Goal: Task Accomplishment & Management: Manage account settings

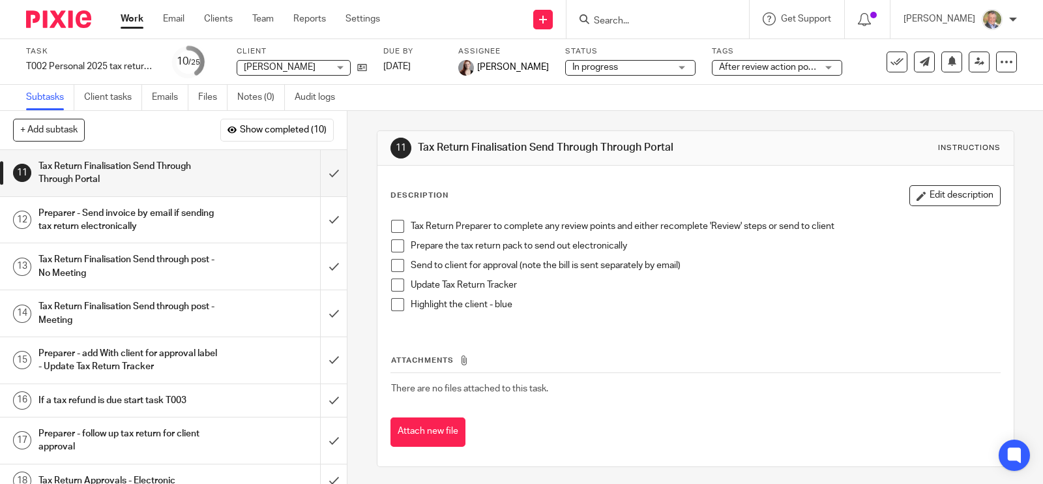
click at [694, 20] on input "Search" at bounding box center [650, 22] width 117 height 12
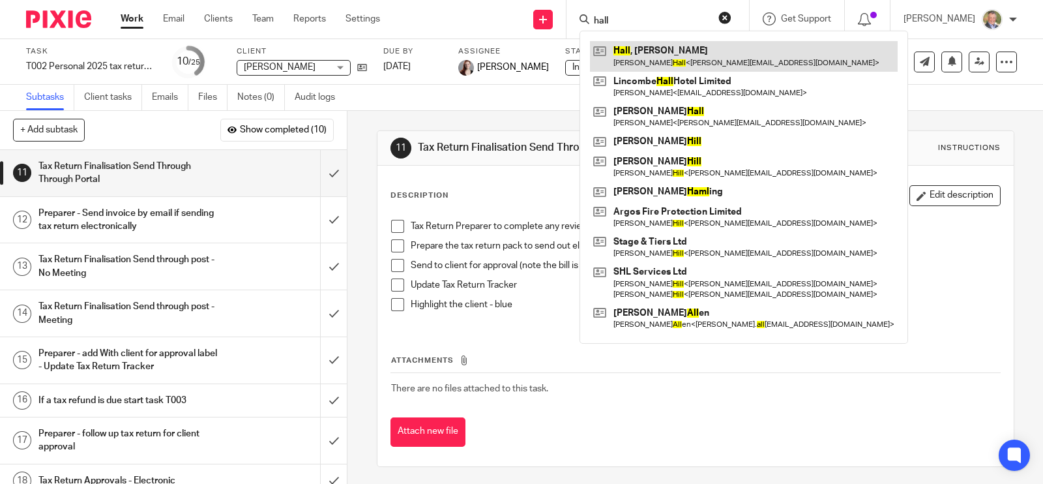
type input "hall"
click at [727, 51] on link at bounding box center [744, 56] width 308 height 30
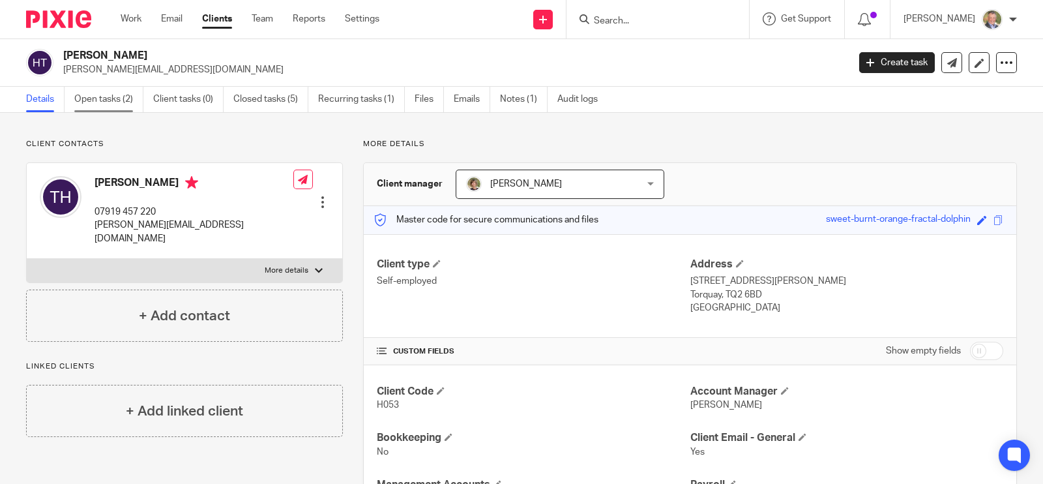
click at [98, 99] on link "Open tasks (2)" at bounding box center [108, 99] width 69 height 25
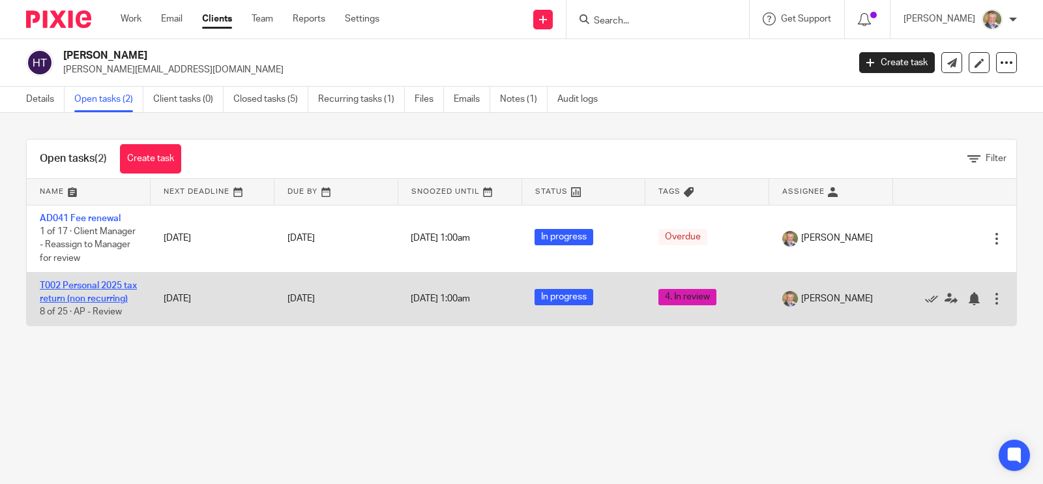
click at [97, 282] on link "T002 Personal 2025 tax return (non recurring)" at bounding box center [88, 292] width 97 height 22
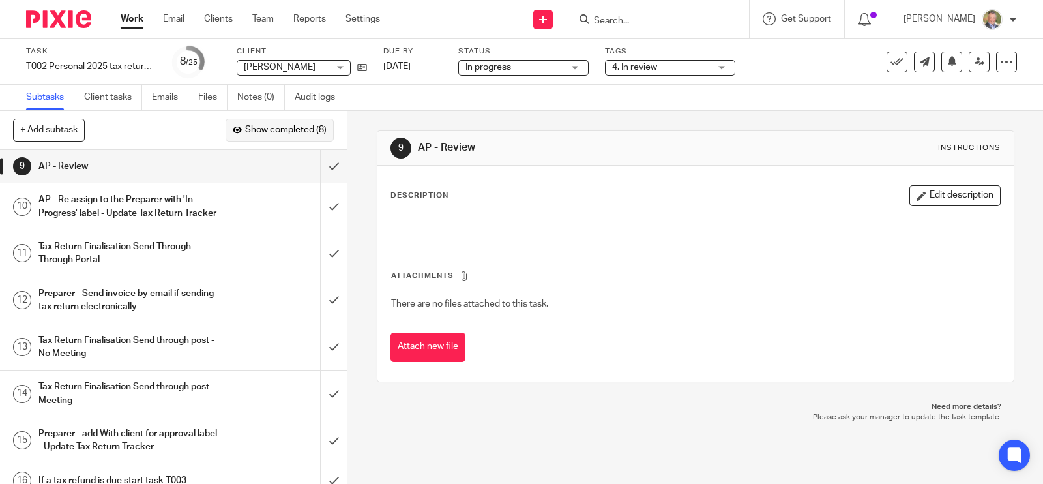
click at [283, 131] on span "Show completed (8)" at bounding box center [285, 130] width 81 height 10
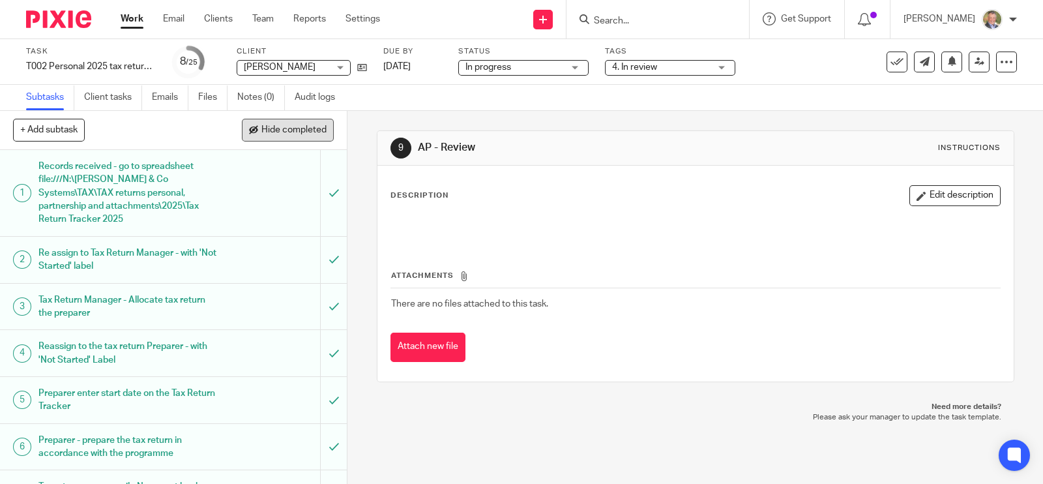
click at [285, 128] on span "Hide completed" at bounding box center [293, 130] width 65 height 10
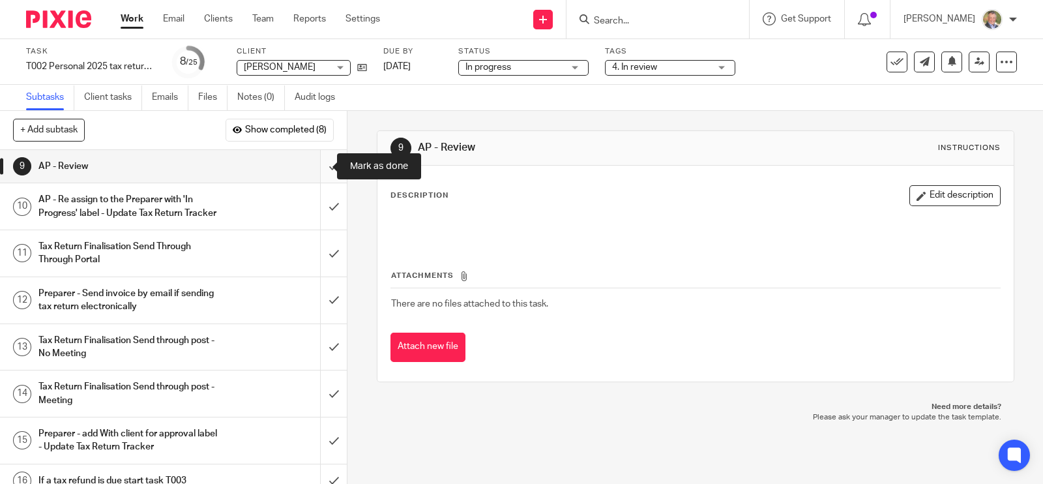
click at [319, 166] on input "submit" at bounding box center [173, 166] width 347 height 33
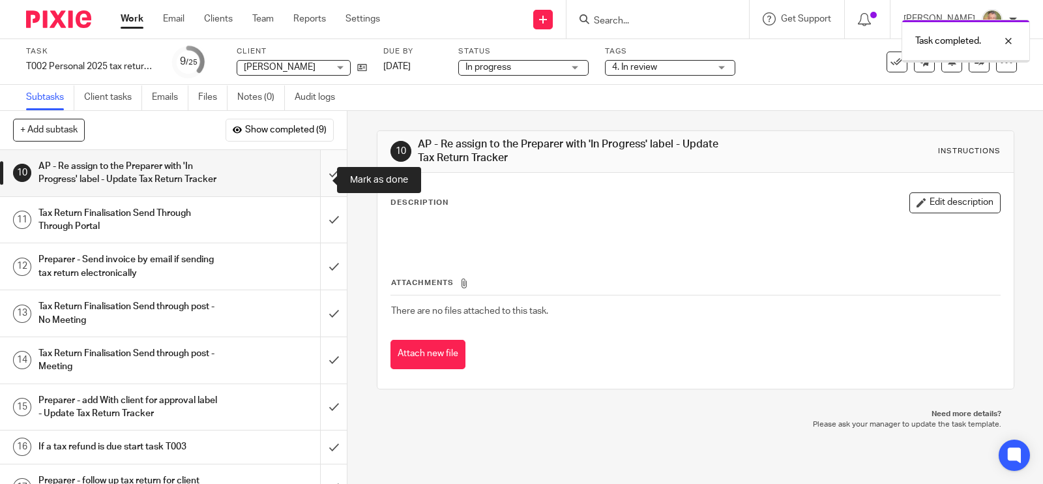
click at [319, 178] on input "submit" at bounding box center [173, 173] width 347 height 46
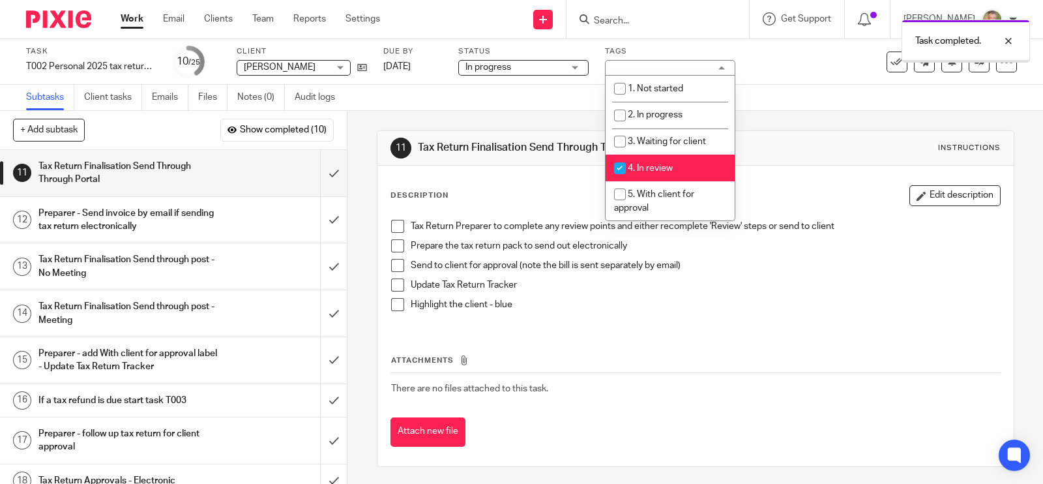
click at [634, 162] on li "4. In review" at bounding box center [669, 167] width 129 height 27
checkbox input "false"
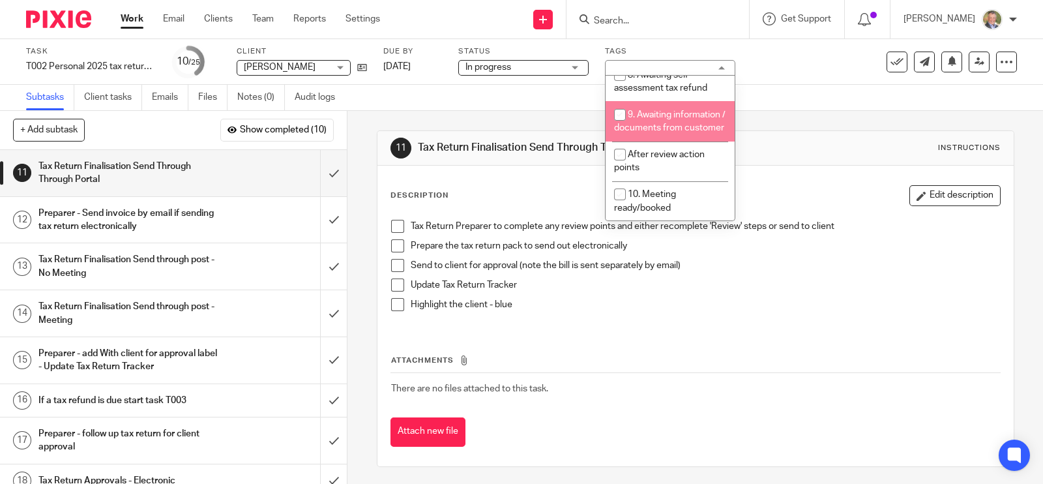
scroll to position [241, 0]
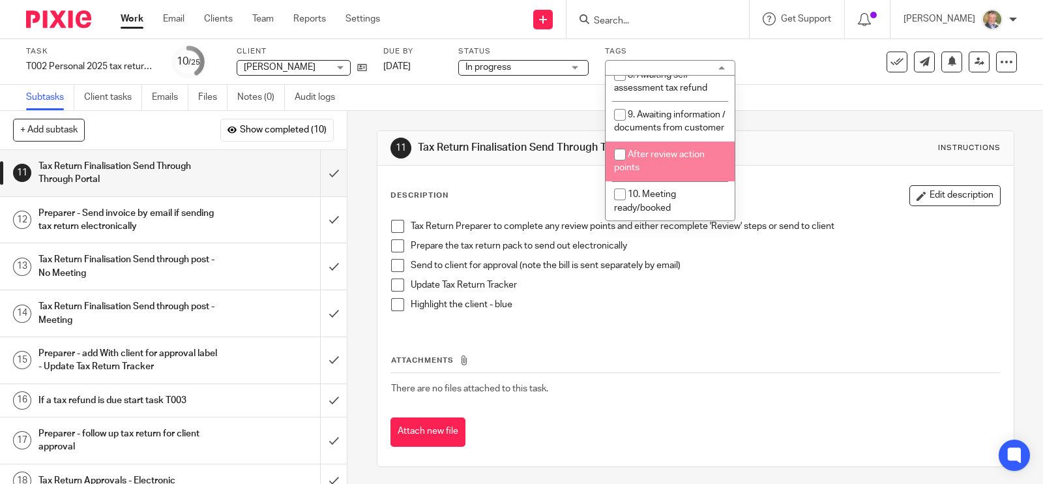
click at [671, 165] on li "After review action points" at bounding box center [669, 161] width 129 height 40
checkbox input "true"
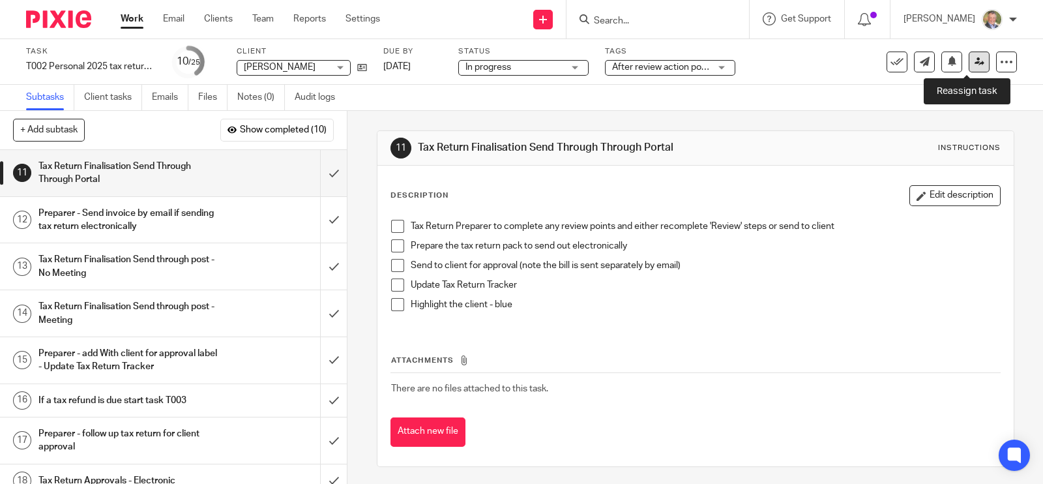
click at [974, 60] on icon at bounding box center [979, 62] width 10 height 10
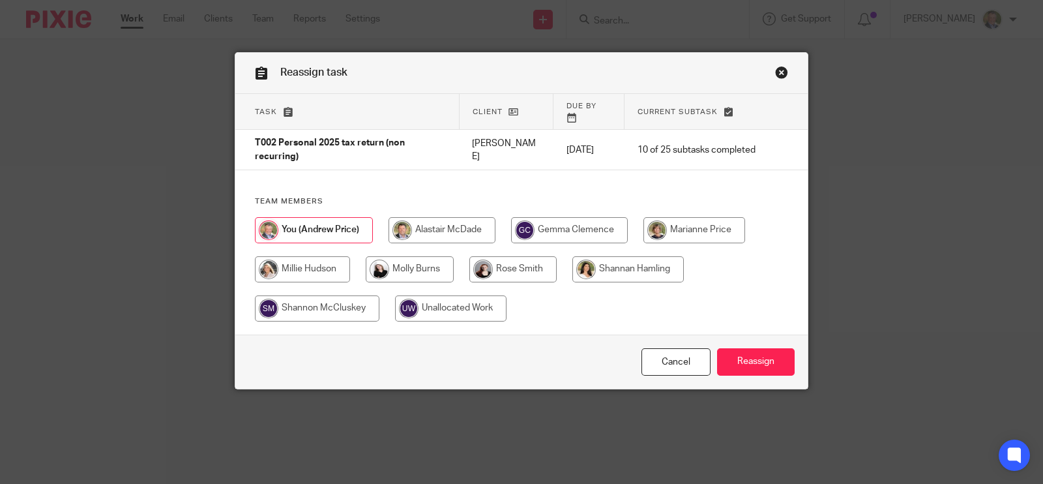
drag, startPoint x: 515, startPoint y: 257, endPoint x: 540, endPoint y: 265, distance: 26.2
click at [517, 256] on input "radio" at bounding box center [512, 269] width 87 height 26
radio input "true"
click at [740, 349] on input "Reassign" at bounding box center [756, 362] width 78 height 28
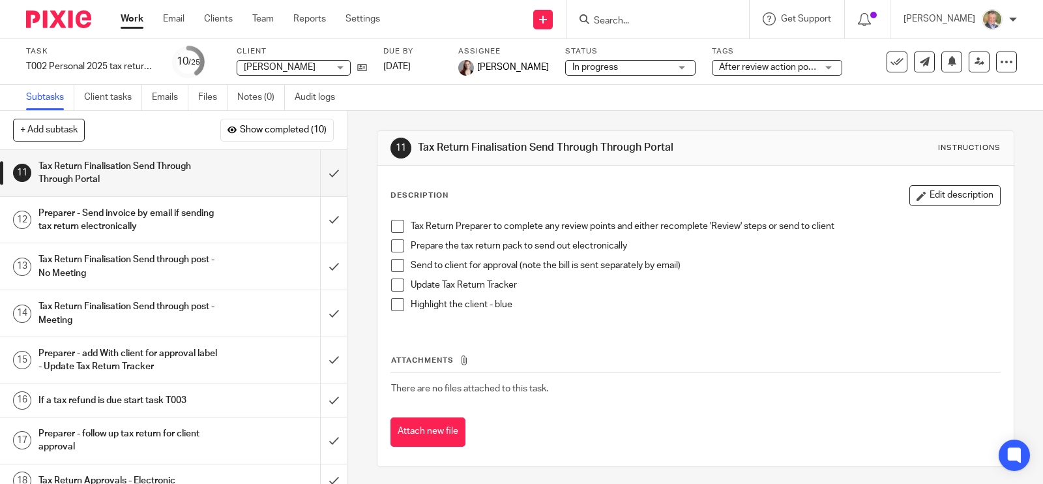
click at [670, 14] on form at bounding box center [661, 19] width 139 height 16
click at [652, 22] on input "Search" at bounding box center [650, 22] width 117 height 12
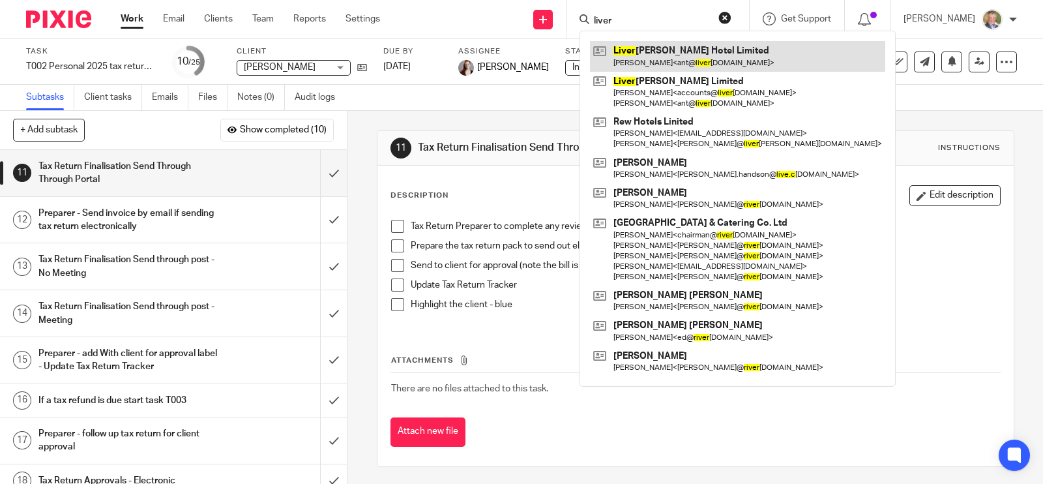
type input "liver"
click at [706, 51] on link at bounding box center [737, 56] width 295 height 30
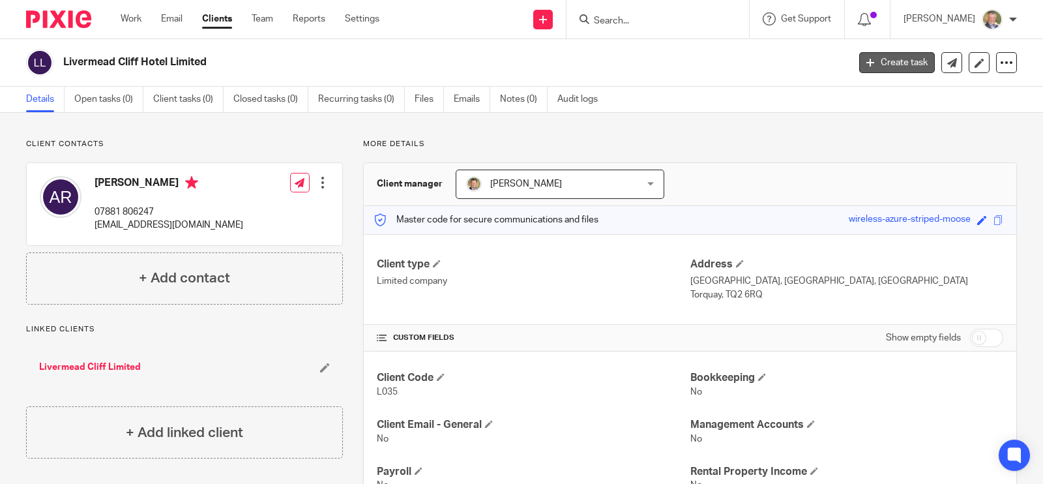
click at [876, 59] on link "Create task" at bounding box center [897, 62] width 76 height 21
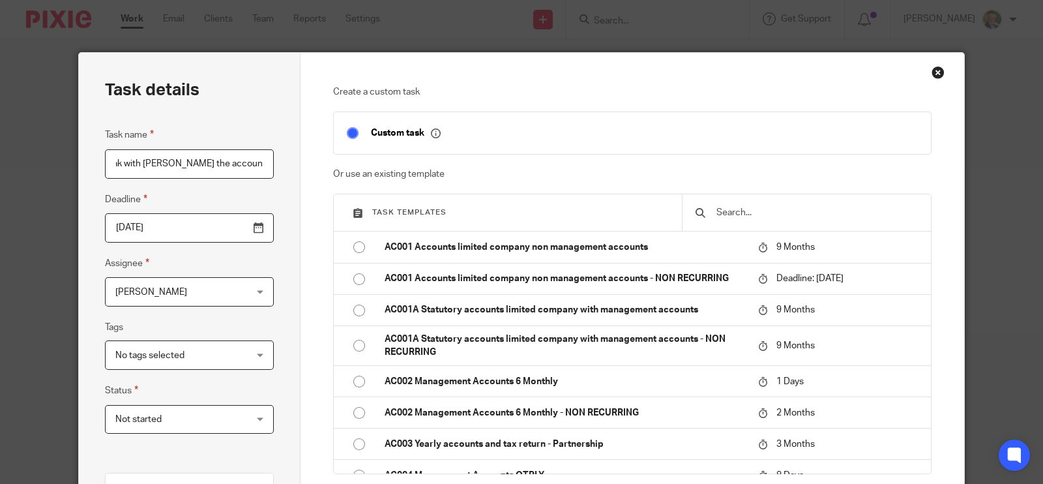
scroll to position [0, 164]
type input "Set Livermead Cliff up with Apron - speak with David Morrish the accountant"
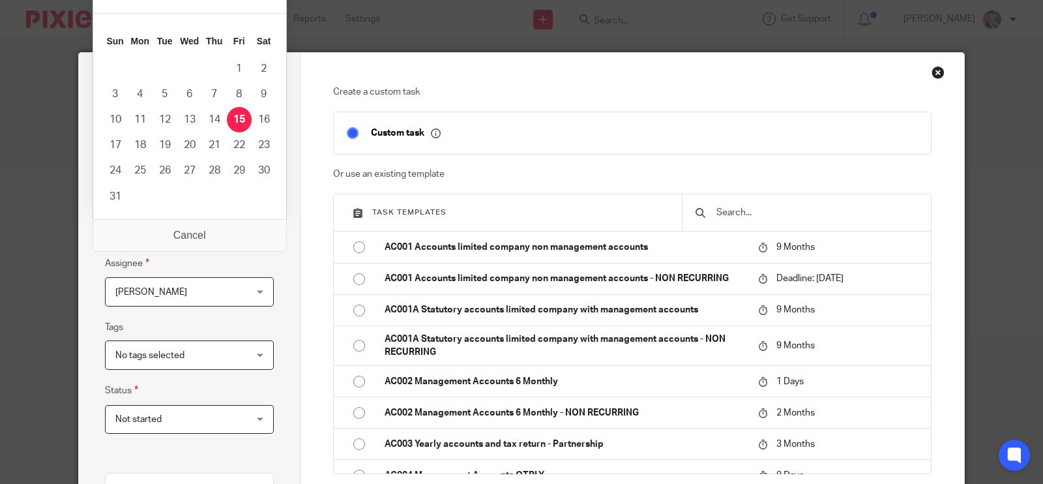
scroll to position [0, 0]
click at [247, 225] on input "2025-08-15" at bounding box center [189, 227] width 169 height 29
type input "2025-08-28"
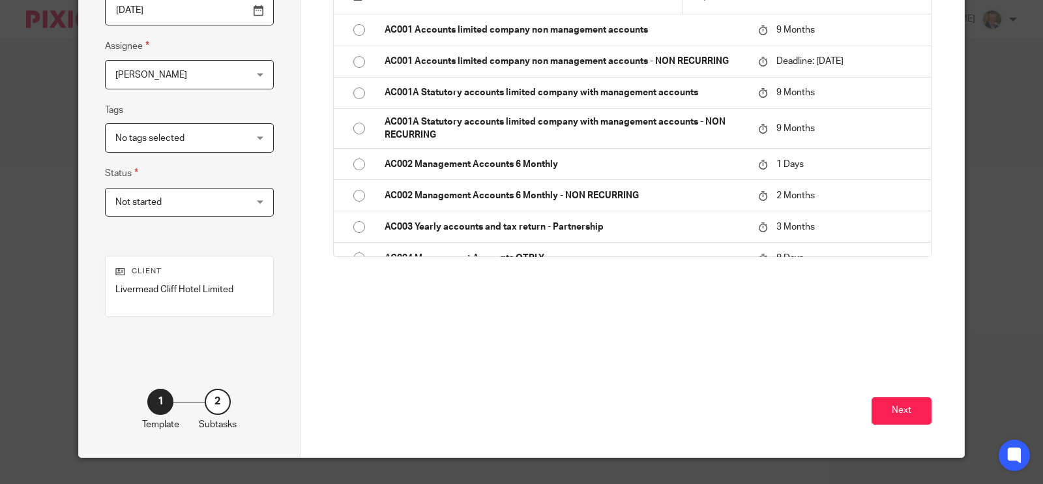
scroll to position [241, 0]
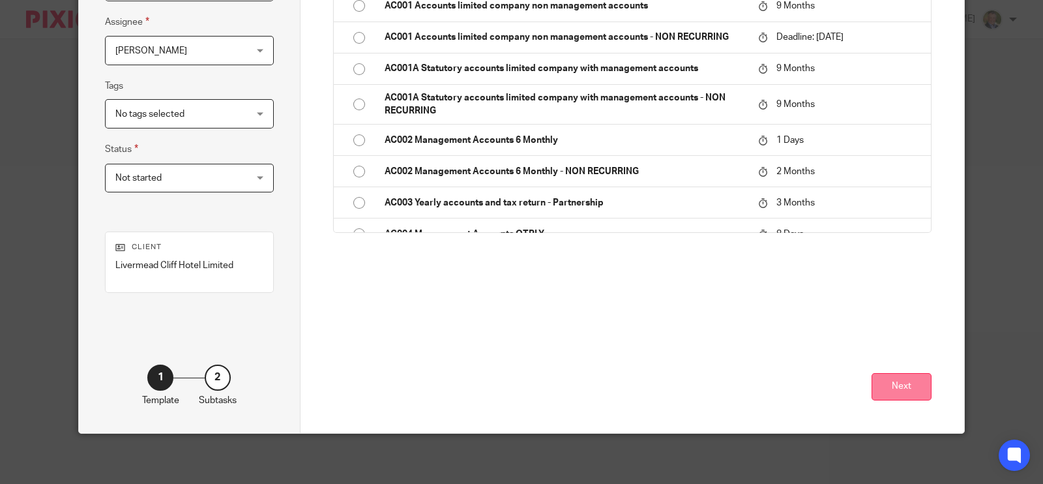
click at [906, 386] on button "Next" at bounding box center [901, 387] width 60 height 28
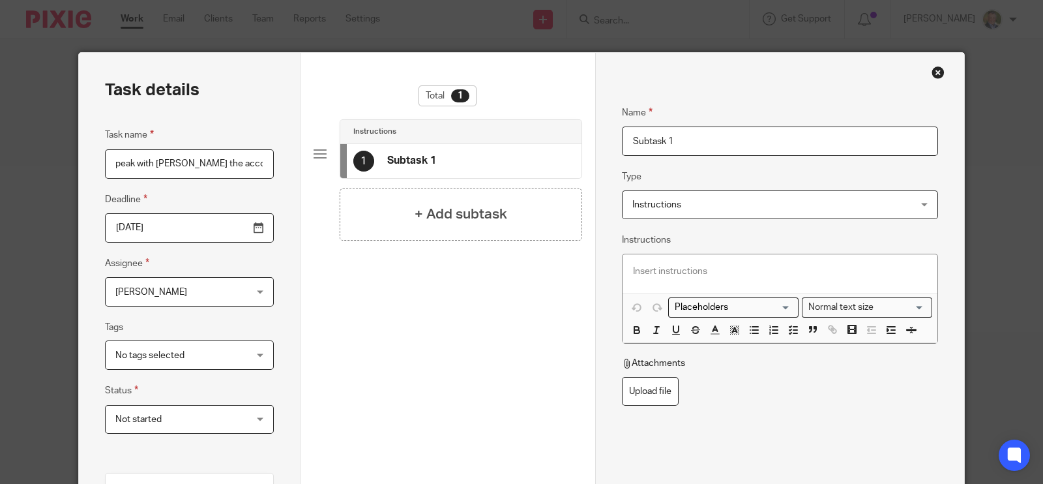
scroll to position [0, 164]
drag, startPoint x: 149, startPoint y: 161, endPoint x: 280, endPoint y: 163, distance: 131.6
click at [280, 163] on div "Task details Task name Set Livermead Cliff up with Apron - speak with David Mor…" at bounding box center [190, 363] width 222 height 621
click at [678, 141] on input "Subtask 1" at bounding box center [780, 140] width 316 height 29
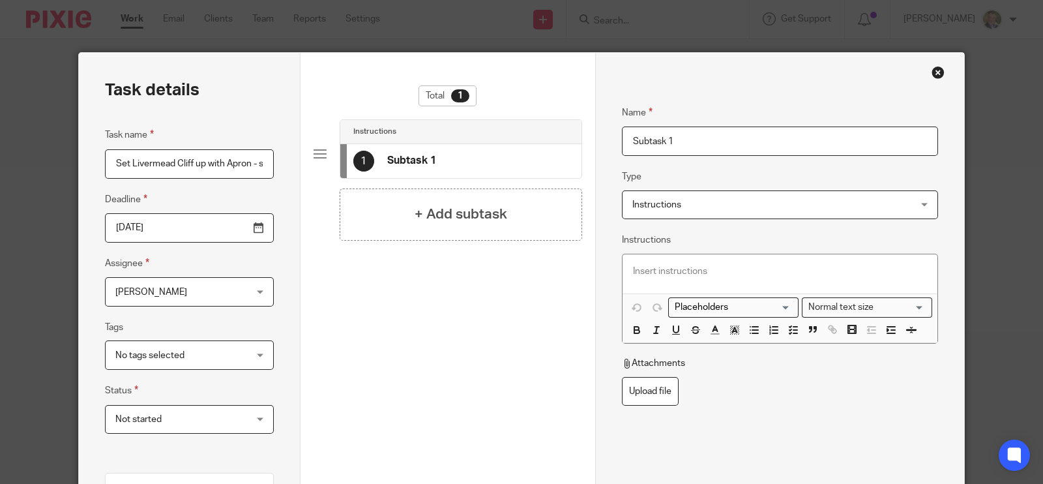
drag, startPoint x: 678, startPoint y: 141, endPoint x: 621, endPoint y: 138, distance: 57.4
click at [595, 139] on div "Name Subtask 1 Type Instructions Instructions Instructions Send automated email…" at bounding box center [779, 363] width 369 height 621
paste input "et Livermead Cliff up with Apron - speak with David Morrish the accountant"
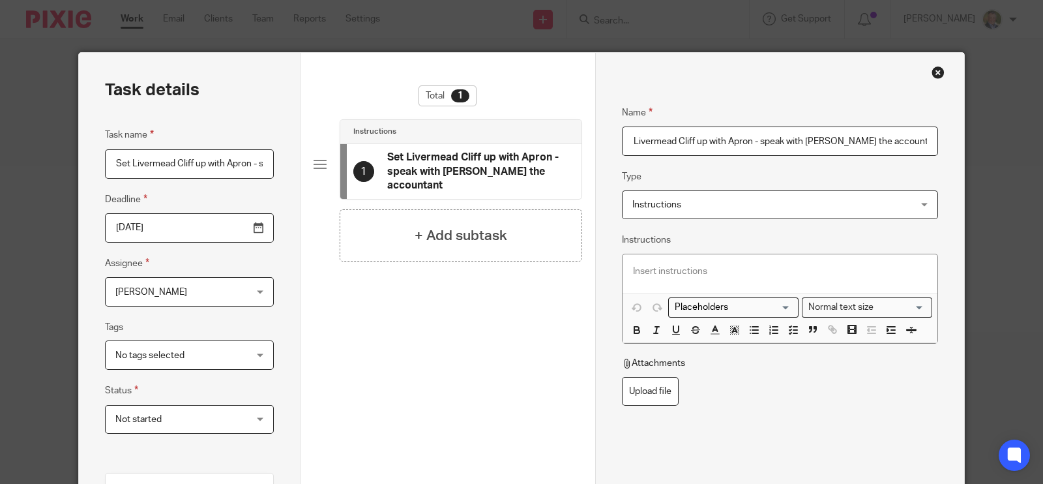
type input "Set Livermead Cliff up with Apron - speak with David Morrish the accountant"
click at [183, 164] on input "Set Livermead Cliff up with Apron - speak with David Morrish the accountant" at bounding box center [189, 163] width 169 height 29
click at [189, 162] on input "Set Livermead Cliff up with Apron - speak with David Morrish the accountant" at bounding box center [189, 163] width 169 height 29
type input "Set Livermead Cliff Limited up with Apron - speak with [PERSON_NAME] the accoun…"
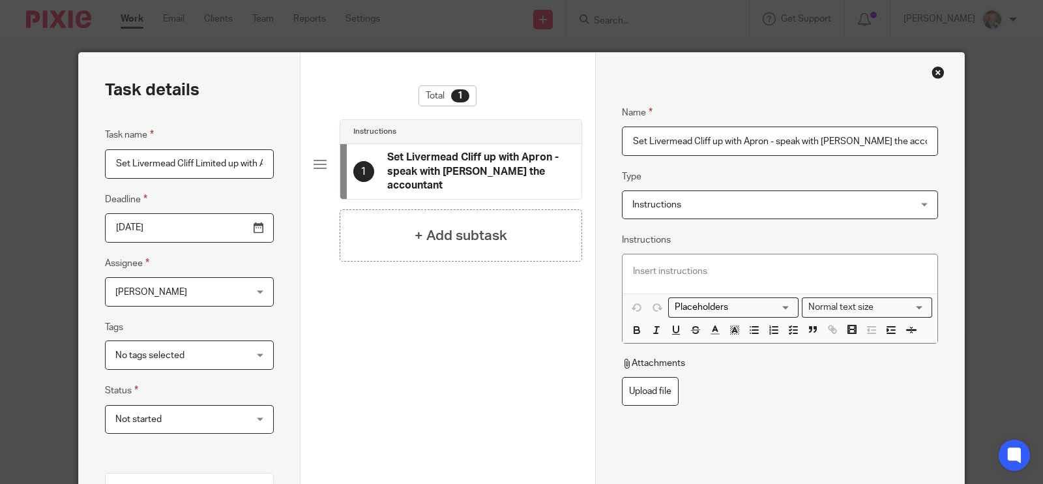
click at [706, 143] on input "Set Livermead Cliff up with Apron - speak with David Morrish the accountant" at bounding box center [780, 140] width 316 height 29
type input "Set Livermead Cliff Limited up with Apron - speak with [PERSON_NAME] the accoun…"
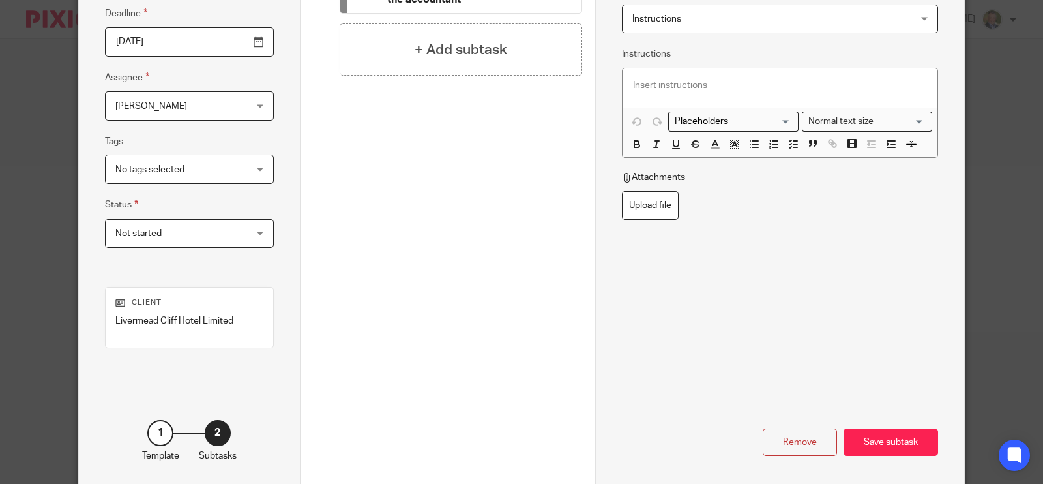
scroll to position [209, 0]
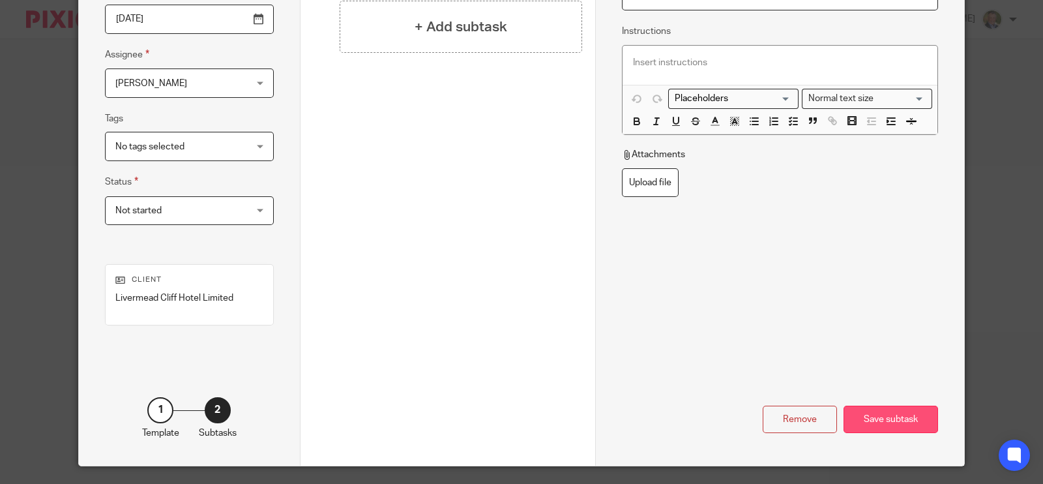
click at [860, 420] on div "Save subtask" at bounding box center [890, 419] width 94 height 28
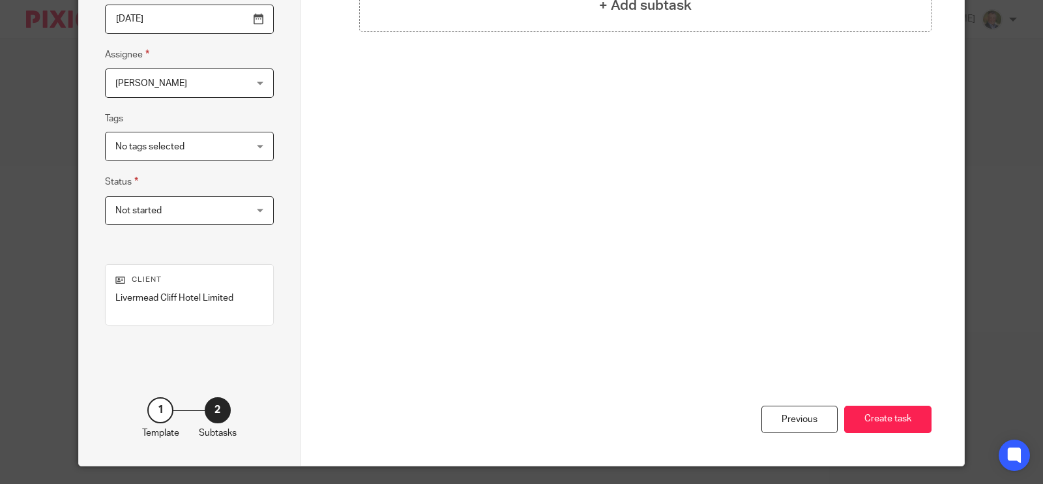
scroll to position [0, 0]
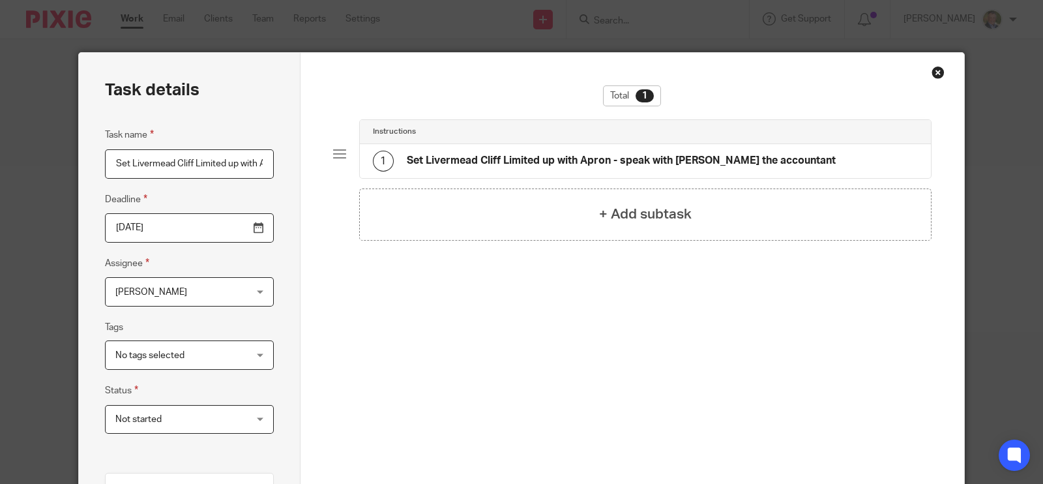
click at [719, 149] on div "1 Set Livermead Cliff Limited up with Apron - speak with David Morrish the acco…" at bounding box center [645, 161] width 571 height 34
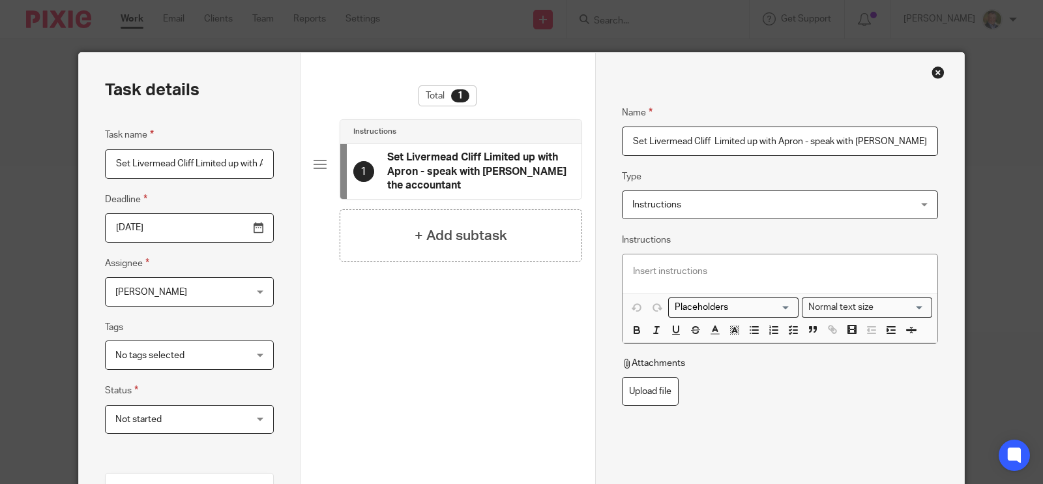
click at [669, 268] on p at bounding box center [780, 271] width 294 height 13
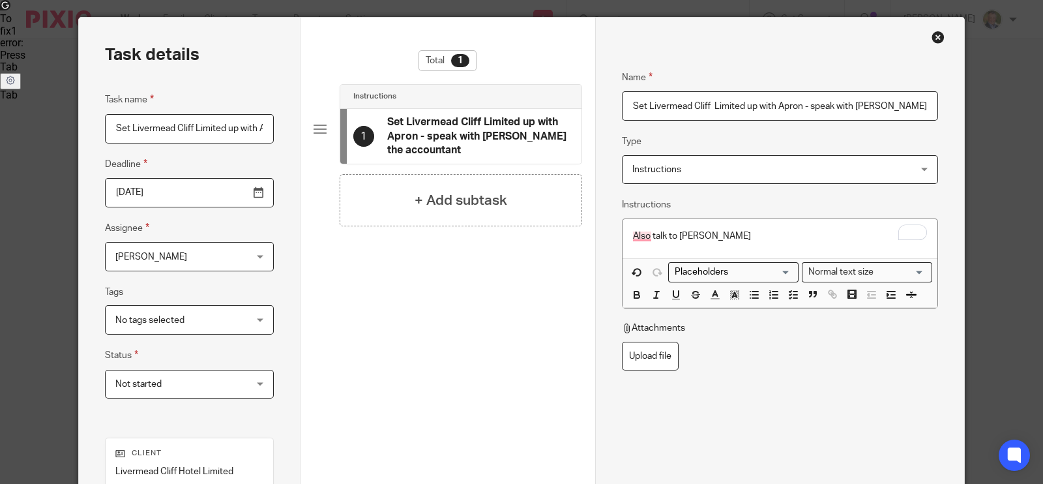
scroll to position [242, 0]
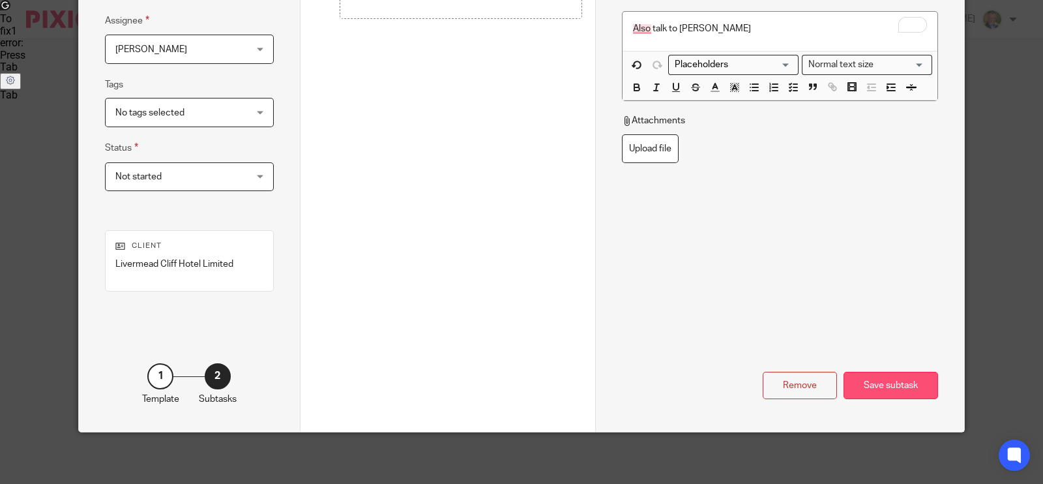
click at [901, 379] on div "Save subtask" at bounding box center [890, 385] width 94 height 28
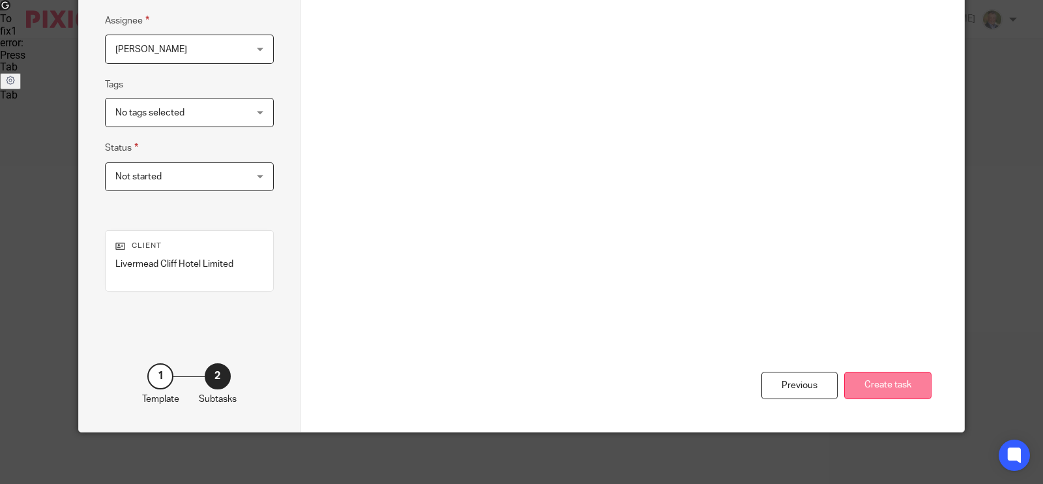
click at [895, 386] on button "Create task" at bounding box center [887, 385] width 87 height 28
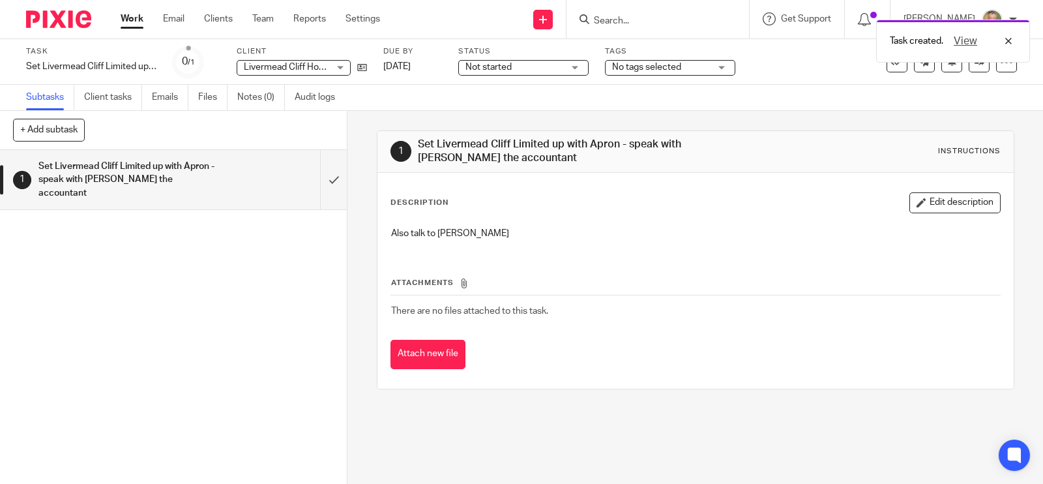
click at [577, 66] on div "Not started Not started" at bounding box center [523, 68] width 130 height 16
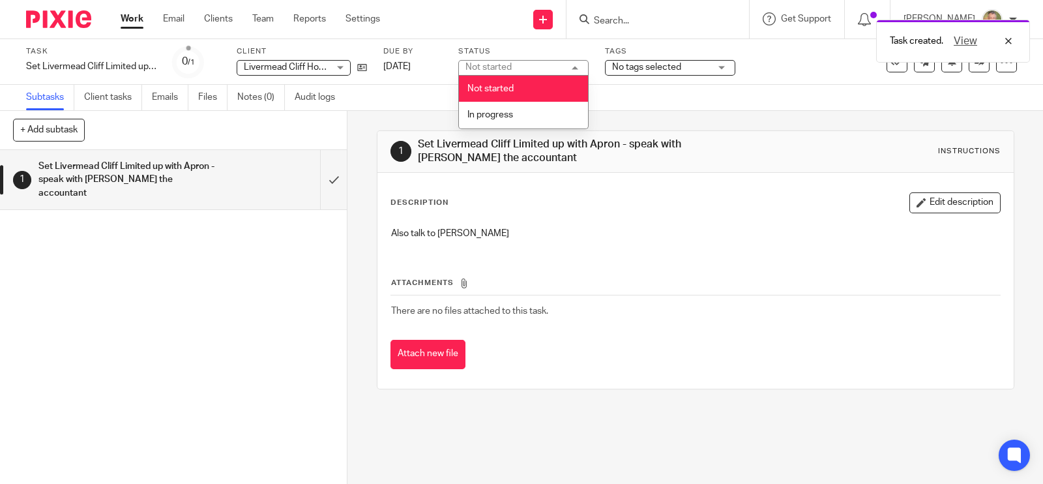
click at [577, 66] on div "Not started Not started" at bounding box center [523, 68] width 130 height 16
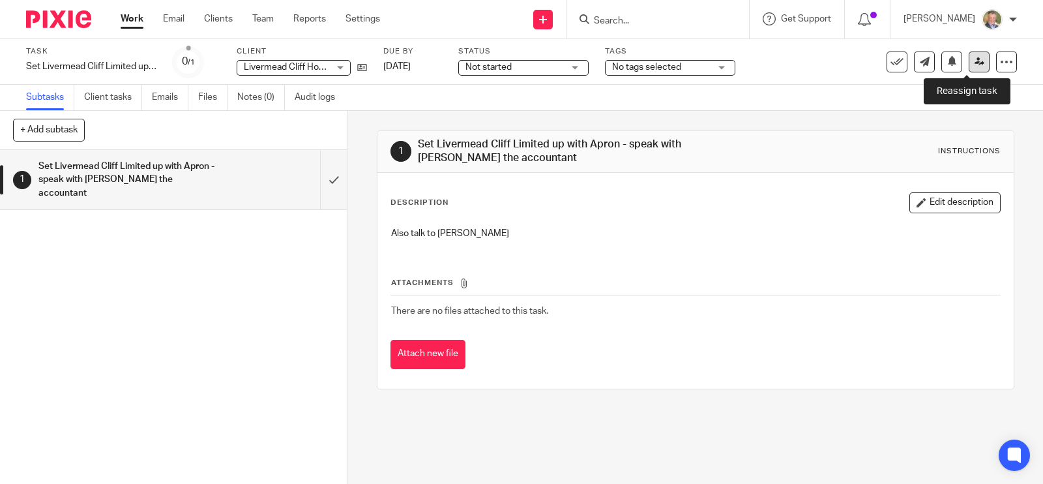
click at [974, 59] on icon at bounding box center [979, 62] width 10 height 10
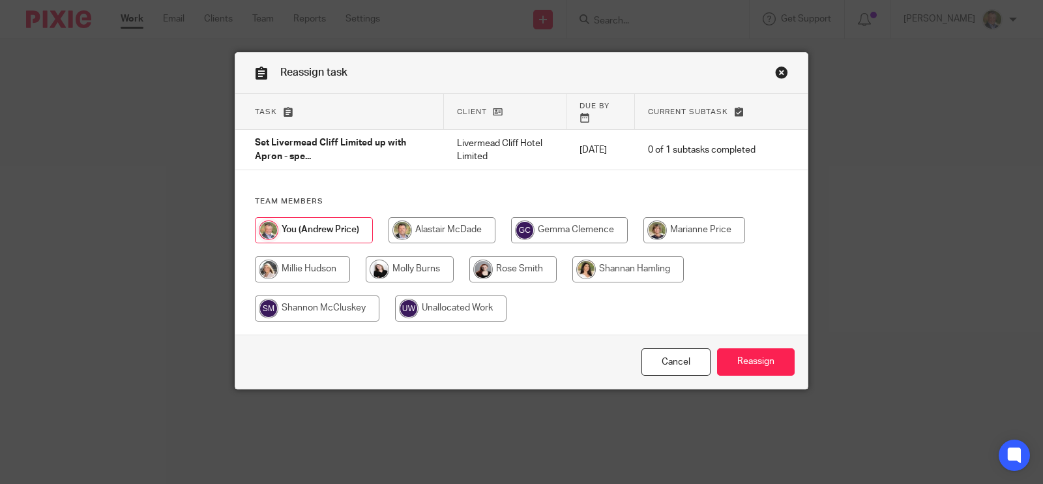
click at [609, 256] on input "radio" at bounding box center [627, 269] width 111 height 26
radio input "true"
click at [757, 349] on input "Reassign" at bounding box center [756, 362] width 78 height 28
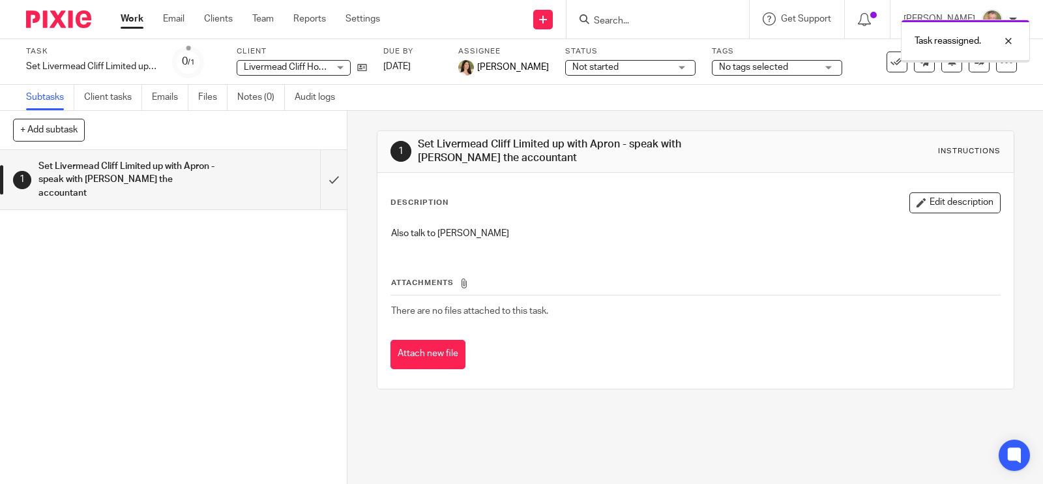
click at [152, 254] on div "1 Set Livermead Cliff Limited up with Apron - speak with [PERSON_NAME] the acco…" at bounding box center [173, 317] width 347 height 334
